Goal: Task Accomplishment & Management: Manage account settings

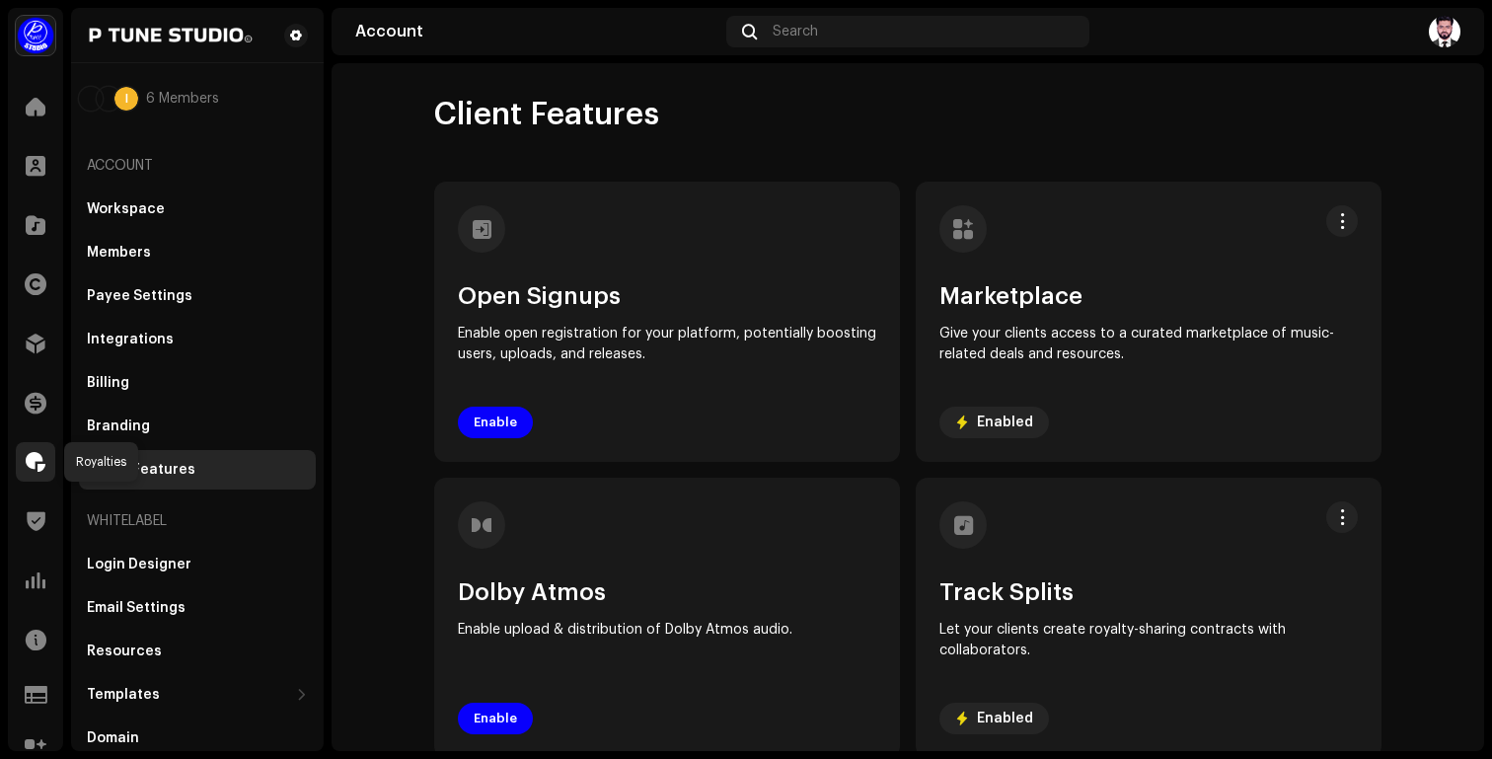
click at [34, 460] on span at bounding box center [36, 462] width 20 height 16
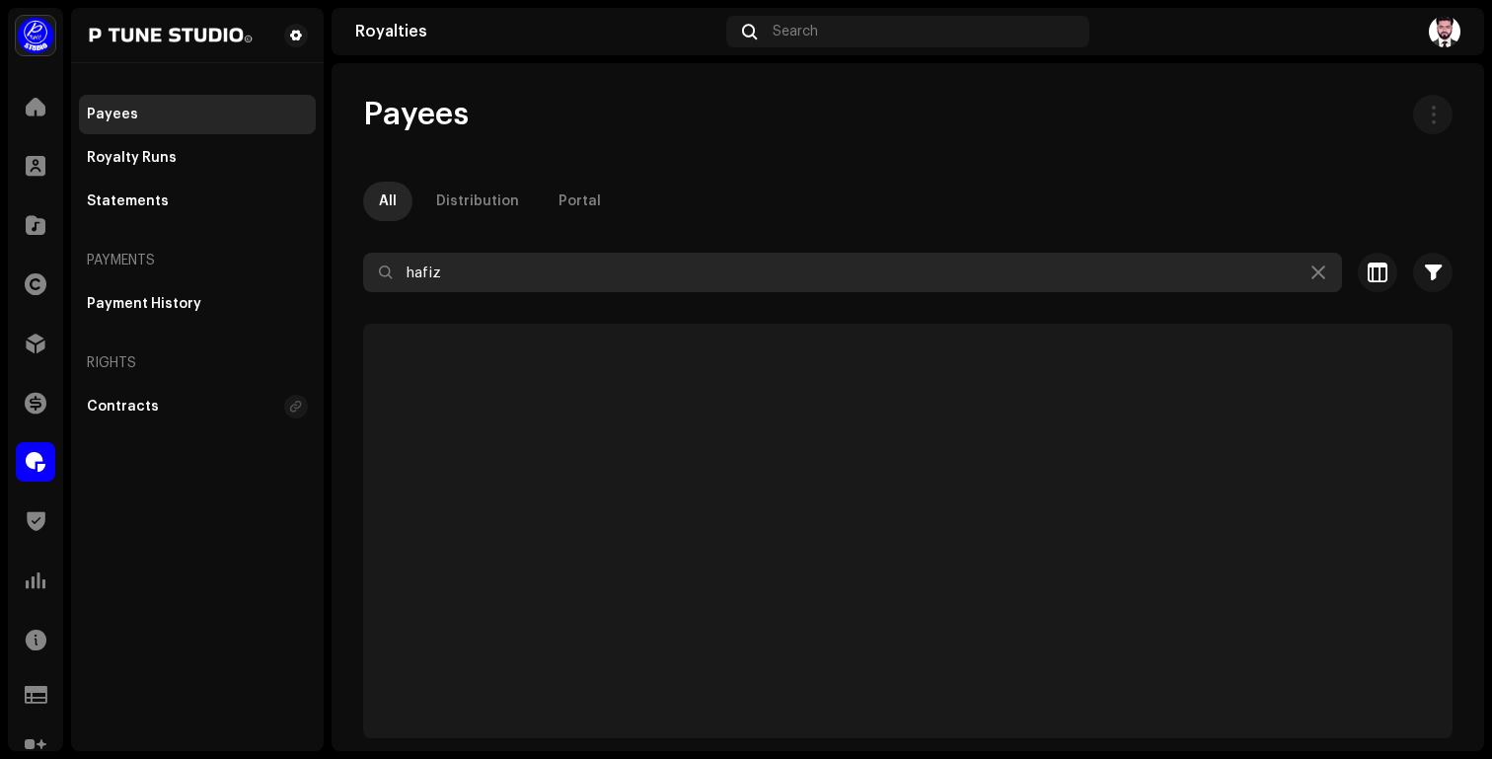
drag, startPoint x: 456, startPoint y: 271, endPoint x: 299, endPoint y: 276, distance: 157.0
click at [299, 276] on div "P Tune Studio Home Clients Catalog Rights Distribution Finance Royalties Trust …" at bounding box center [746, 379] width 1492 height 759
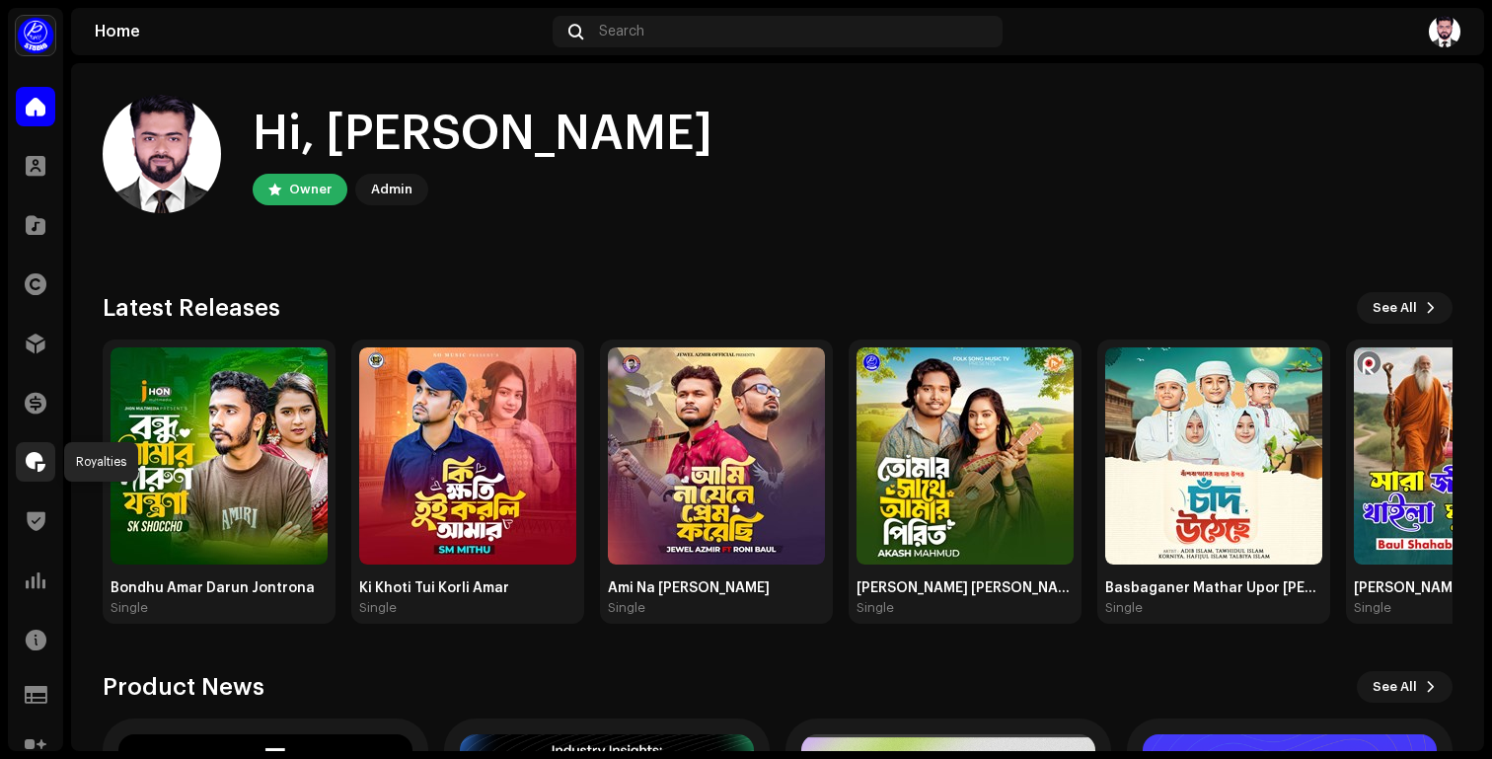
click at [38, 464] on span at bounding box center [36, 462] width 20 height 16
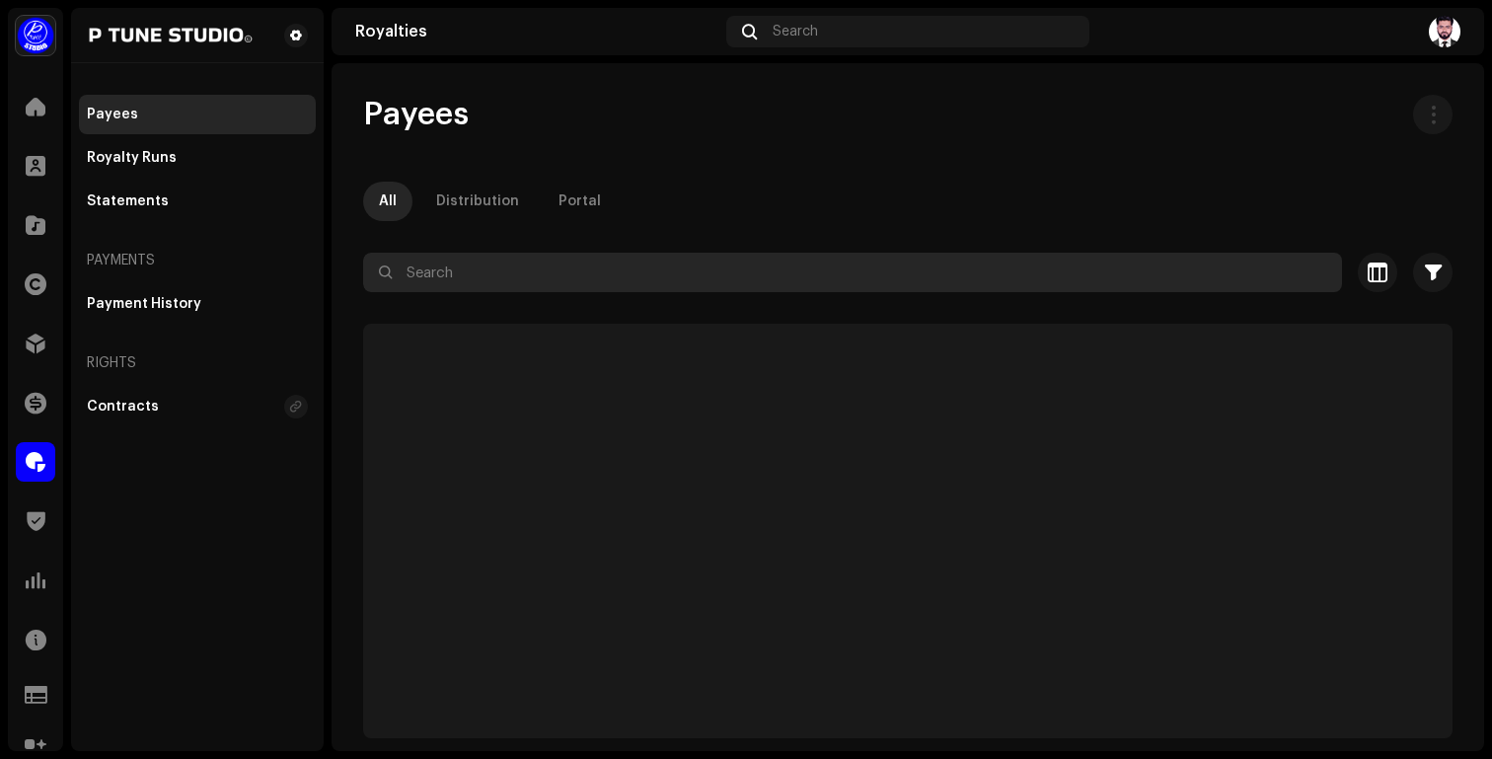
click at [431, 283] on input "text" at bounding box center [852, 272] width 979 height 39
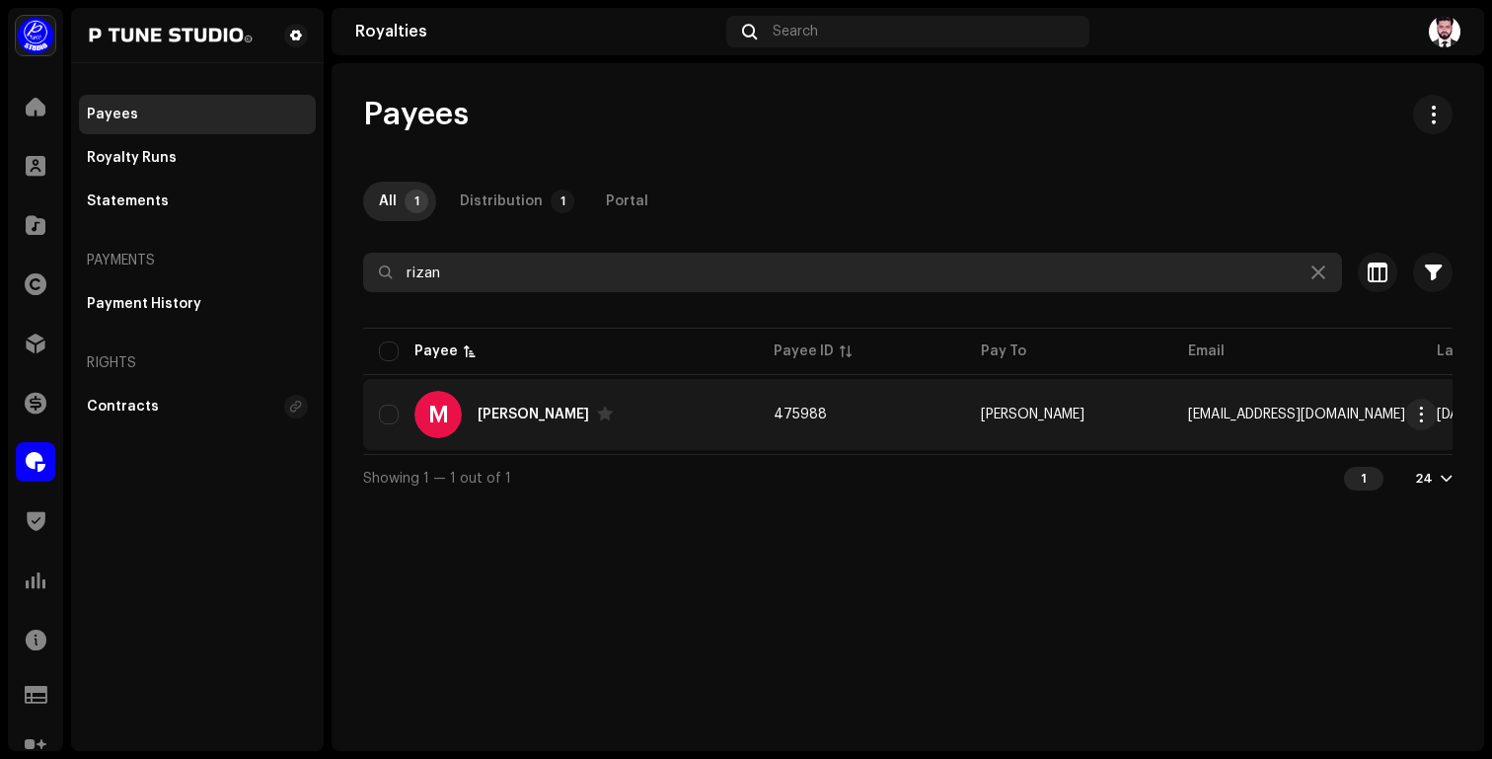
scroll to position [0, 577]
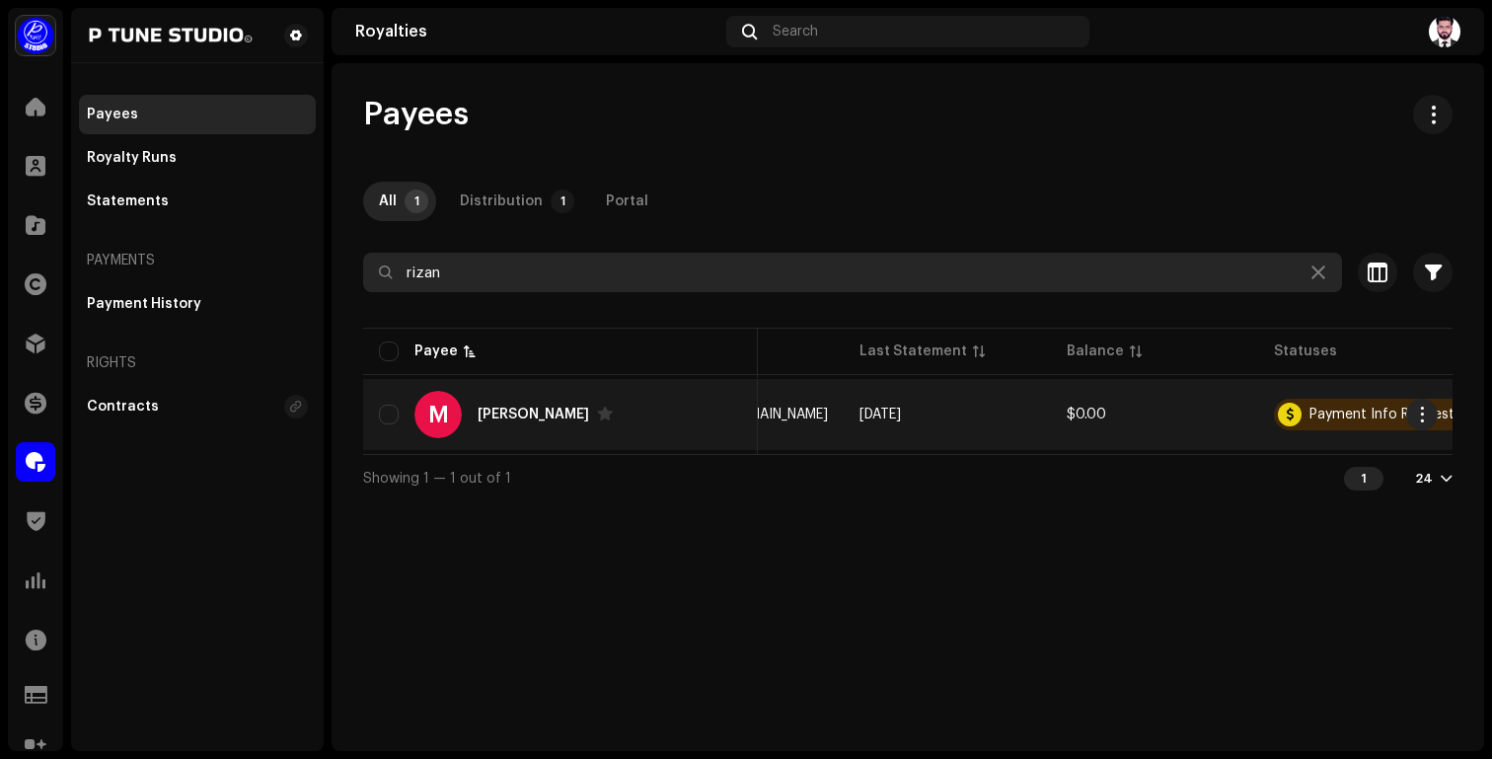
type input "rizan"
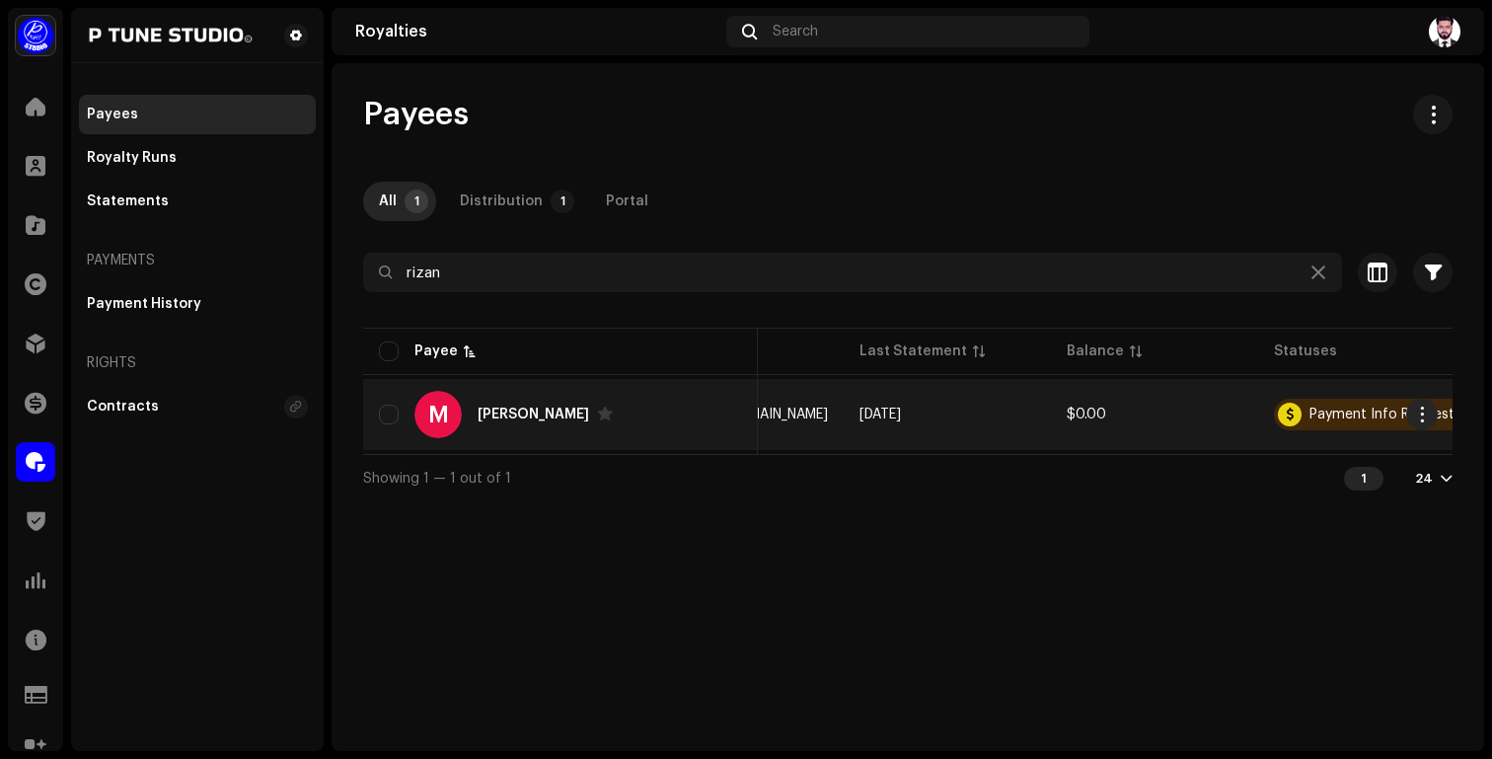
click at [940, 409] on td "[DATE]" at bounding box center [947, 414] width 207 height 71
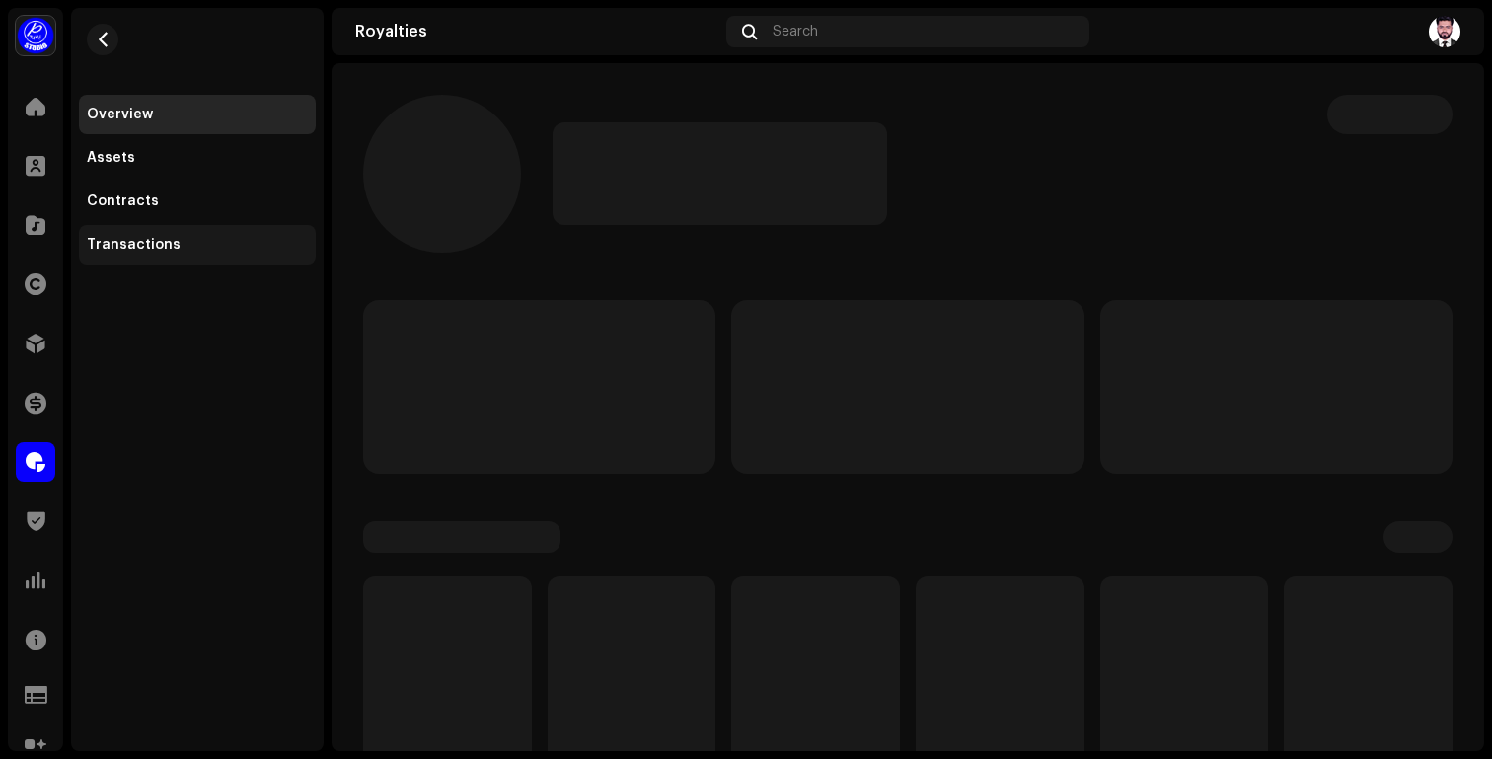
click at [188, 248] on div "Transactions" at bounding box center [197, 245] width 221 height 16
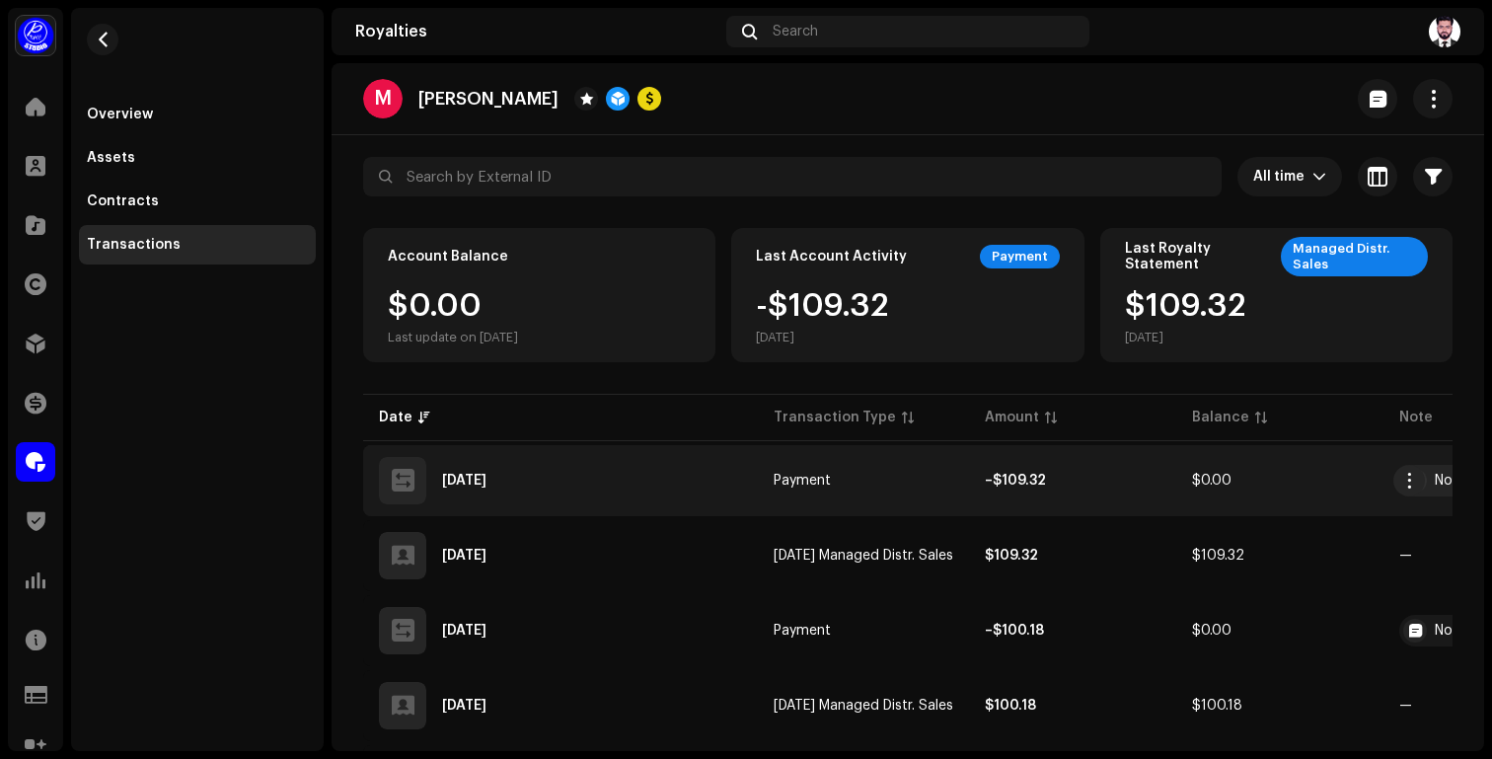
scroll to position [0, 172]
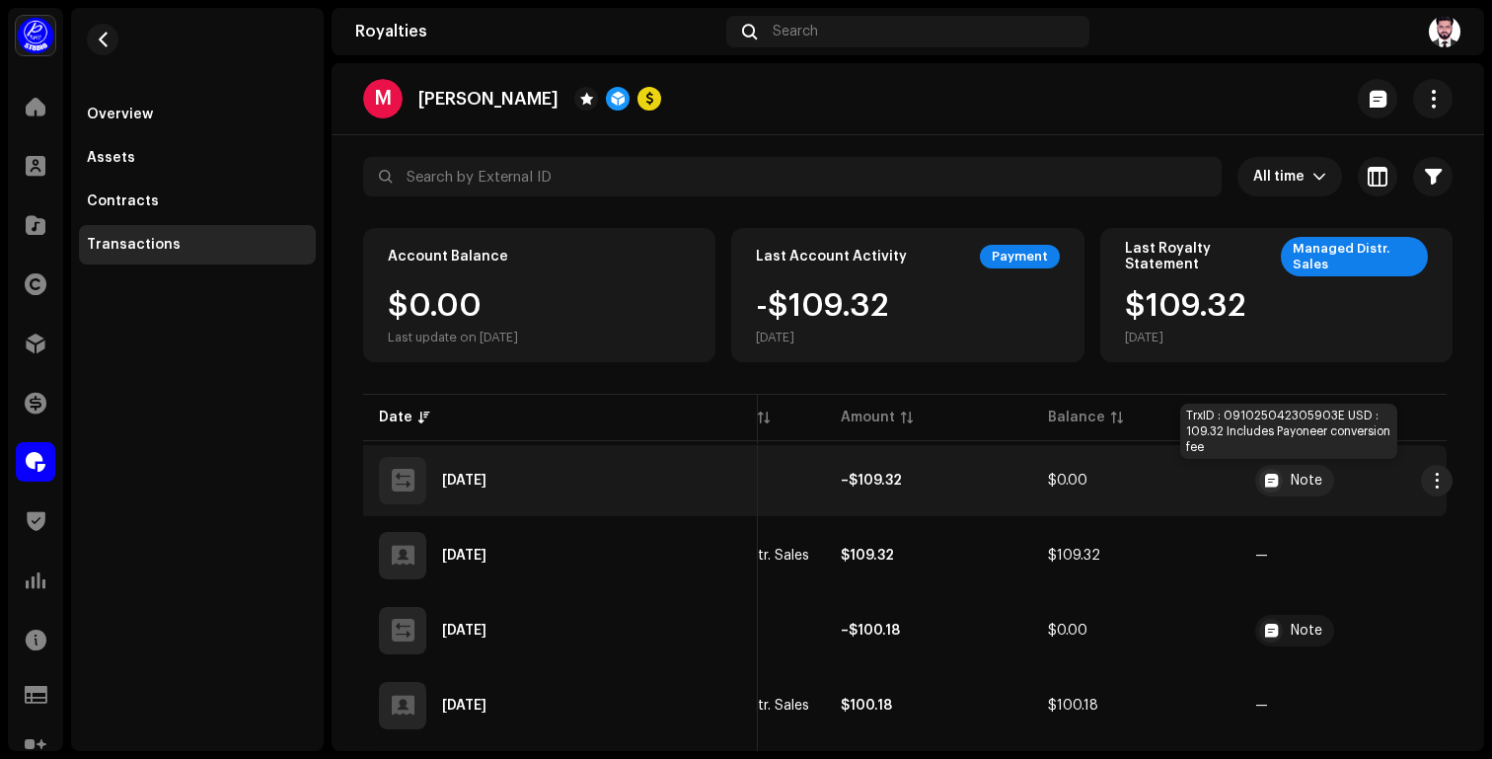
click at [1294, 486] on div "Note" at bounding box center [1307, 481] width 32 height 14
